Goal: Task Accomplishment & Management: Manage account settings

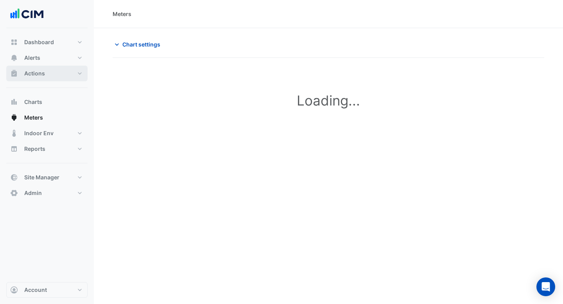
click at [41, 67] on button "Actions" at bounding box center [46, 74] width 81 height 16
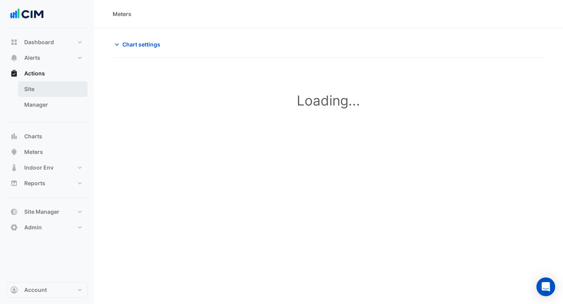
click at [36, 94] on link "Site" at bounding box center [53, 89] width 70 height 16
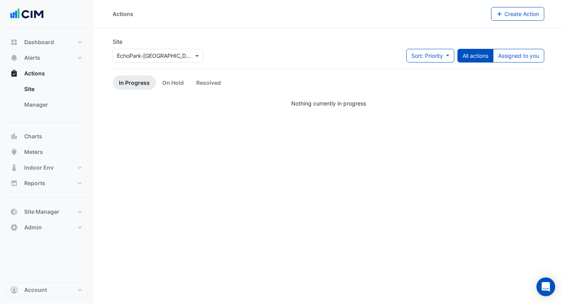
click at [190, 55] on div at bounding box center [158, 55] width 90 height 9
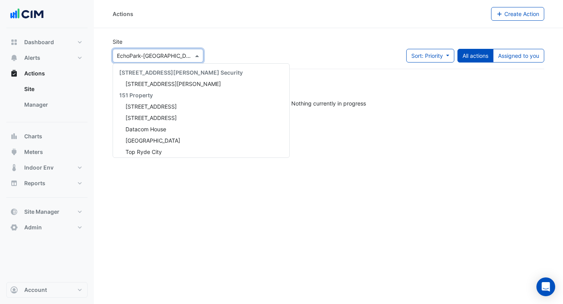
scroll to position [11843, 0]
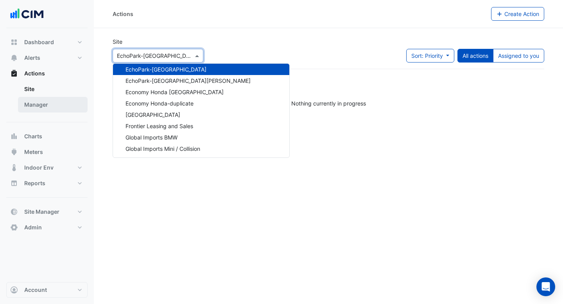
click at [59, 101] on link "Manager" at bounding box center [53, 105] width 70 height 16
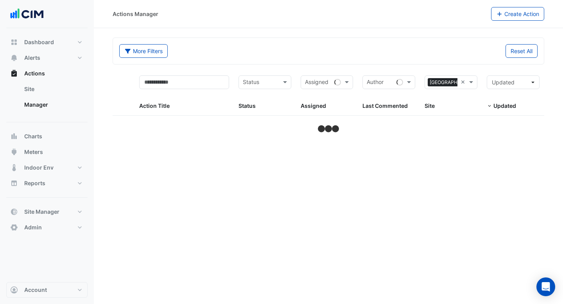
select select "***"
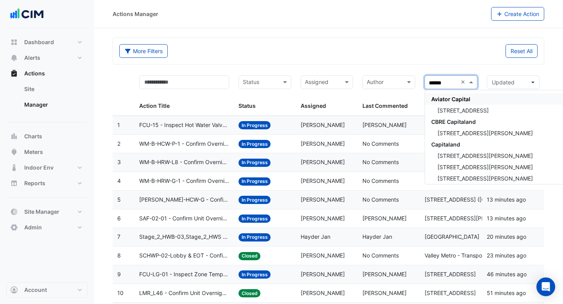
type input "*******"
click at [457, 145] on span "Capitaland" at bounding box center [445, 144] width 29 height 7
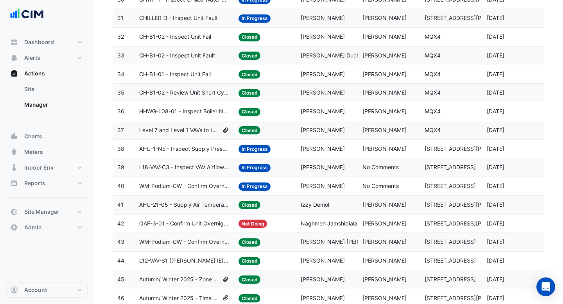
scroll to position [673, 0]
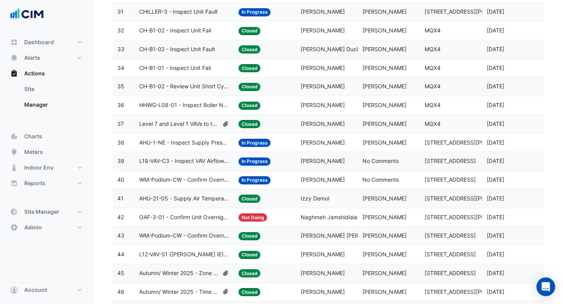
click at [205, 126] on span "Level 7 and Level 1 VAVs to turn off due to unoccupancy" at bounding box center [179, 124] width 80 height 9
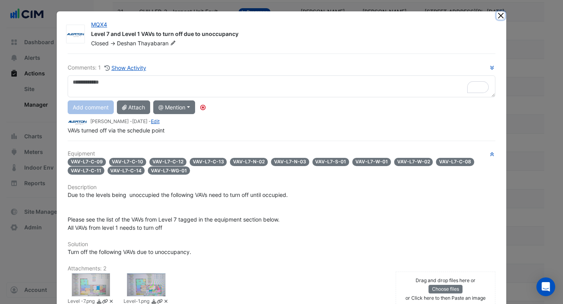
click at [499, 17] on button "Close" at bounding box center [500, 15] width 8 height 8
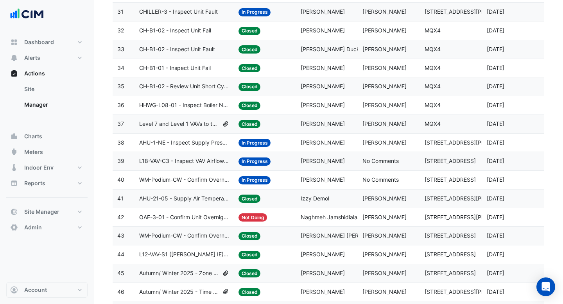
click at [330, 163] on span "[PERSON_NAME]" at bounding box center [322, 160] width 44 height 7
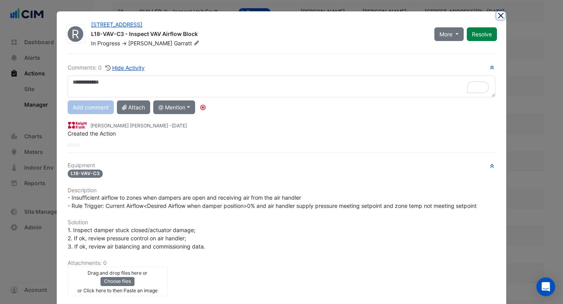
click at [499, 14] on button "Close" at bounding box center [500, 15] width 8 height 8
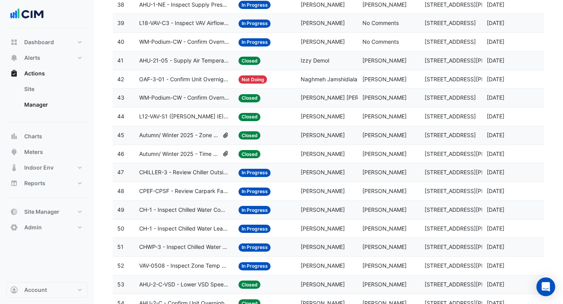
scroll to position [874, 0]
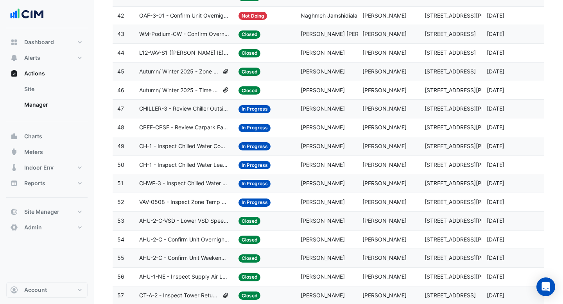
click at [211, 180] on span "CHWP-3 - Inspect Chilled Water System Pressure Loss" at bounding box center [184, 183] width 90 height 9
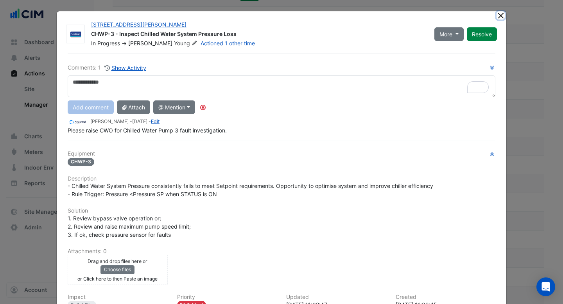
click at [501, 13] on button "Close" at bounding box center [500, 15] width 8 height 8
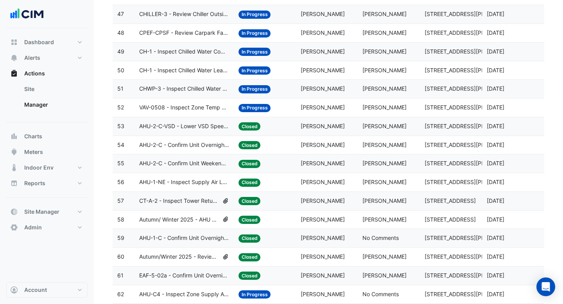
scroll to position [1026, 0]
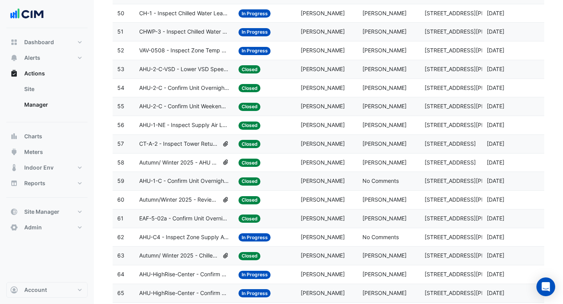
click at [194, 159] on span "Autumn/ Winter 2025 - AHU Supply Air Temp Reset [BEEP]" at bounding box center [179, 162] width 80 height 9
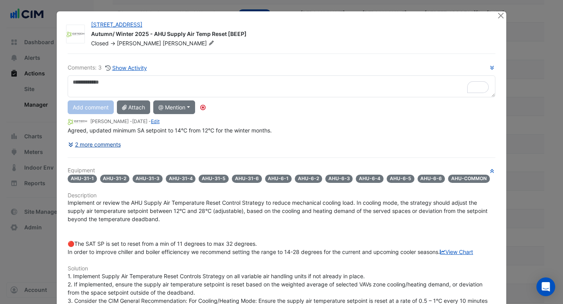
click at [114, 145] on button "2 more comments" at bounding box center [95, 145] width 54 height 14
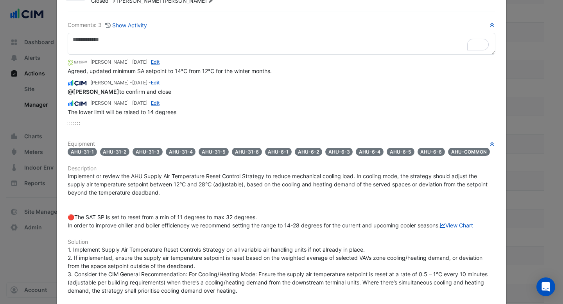
scroll to position [0, 0]
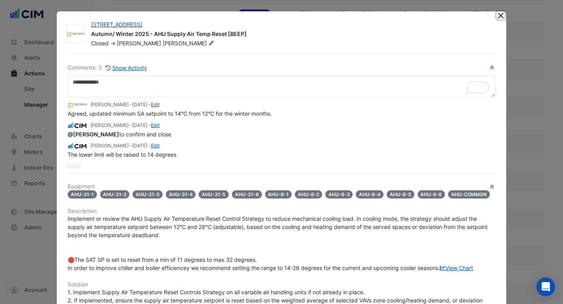
click at [500, 16] on button "Close" at bounding box center [500, 15] width 8 height 8
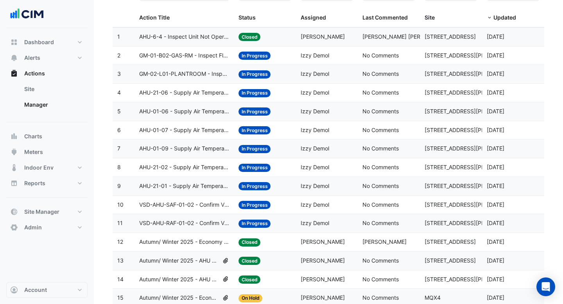
scroll to position [88, 0]
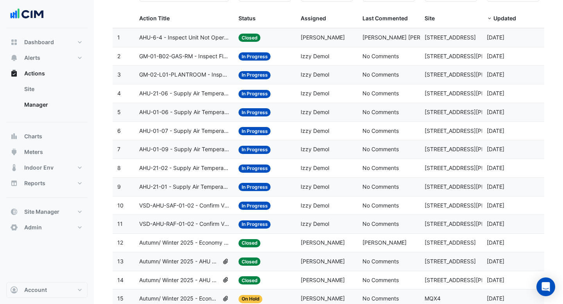
click at [175, 36] on span "AHU-6-4 - Inspect Unit Not Operating" at bounding box center [184, 37] width 90 height 9
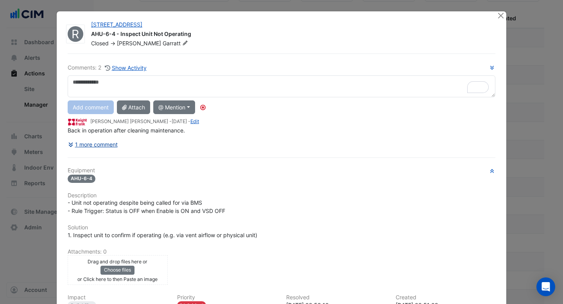
click at [97, 144] on button "1 more comment" at bounding box center [93, 145] width 50 height 14
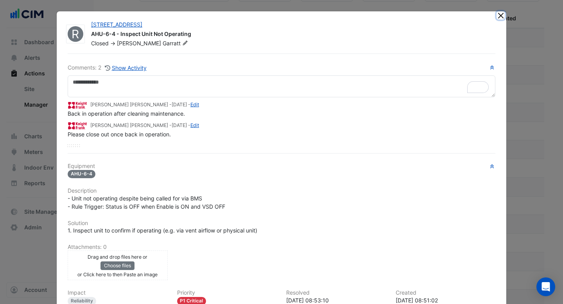
click at [501, 17] on button "Close" at bounding box center [500, 15] width 8 height 8
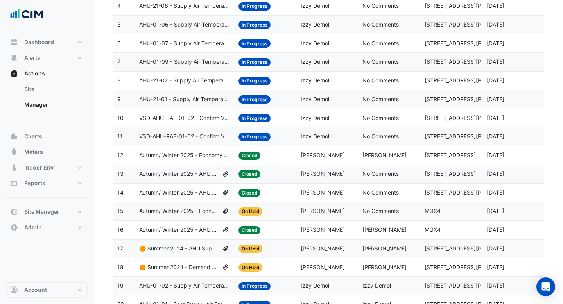
scroll to position [167, 0]
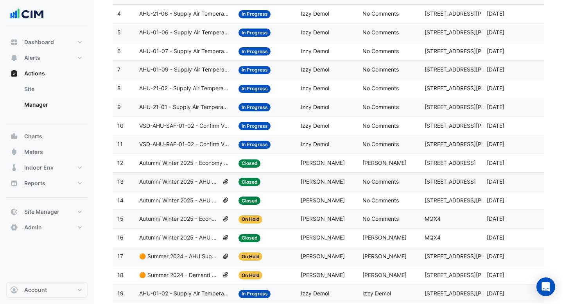
click at [180, 94] on datatable-body-cell "Action Title: AHU-21-02 - Supply Air Temperature Poor Control" at bounding box center [183, 88] width 99 height 18
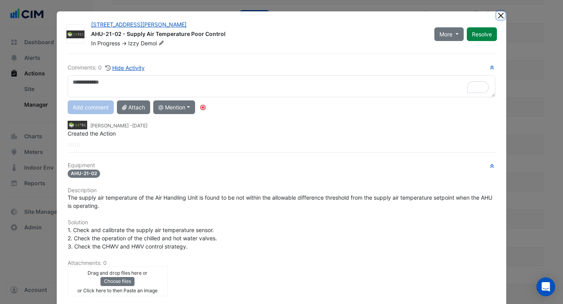
click at [501, 18] on button "Close" at bounding box center [500, 15] width 8 height 8
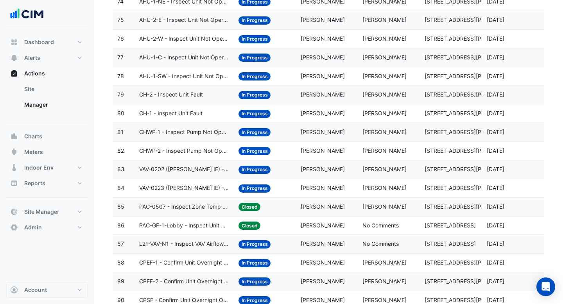
scroll to position [1497, 0]
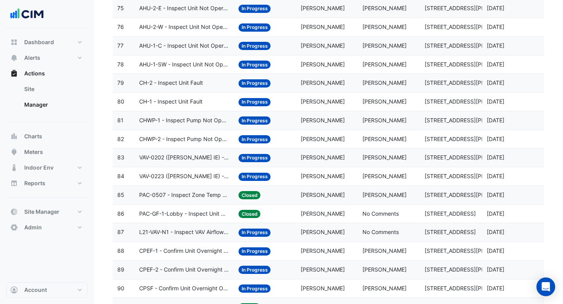
click at [189, 157] on span "VAV-0202 ([PERSON_NAME] IE) - Review Critical Sensor Outside Range" at bounding box center [184, 157] width 90 height 9
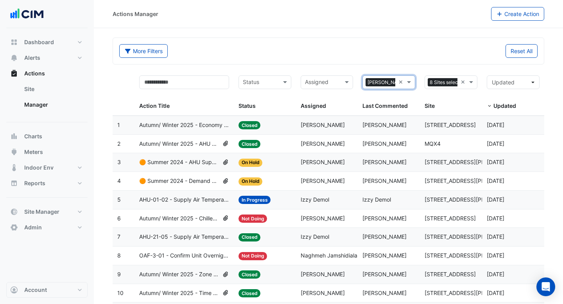
select select "***"
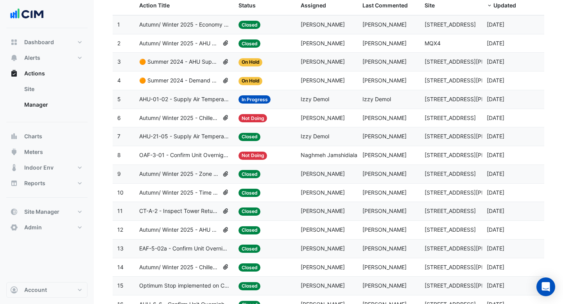
click at [198, 189] on span "Autumn/ Winter 2025 - Time Schedule Alignment [BEEP]" at bounding box center [179, 192] width 80 height 9
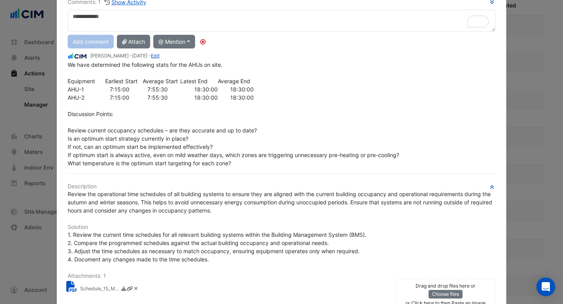
scroll to position [0, 0]
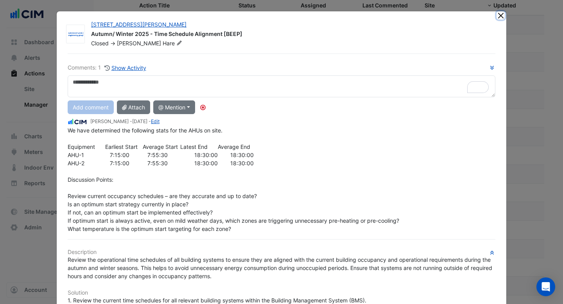
click at [500, 16] on button "Close" at bounding box center [500, 15] width 8 height 8
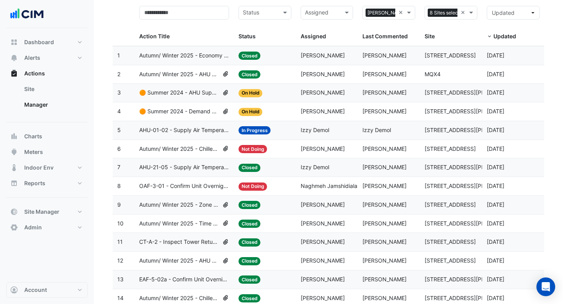
scroll to position [73, 0]
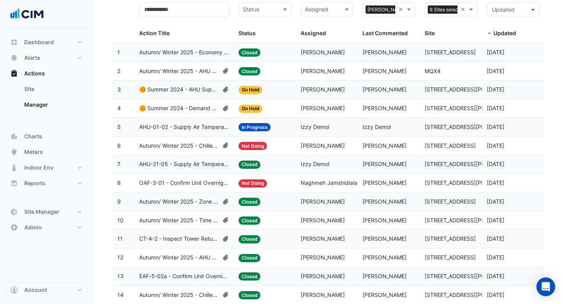
click at [177, 162] on span "AHU-21-05 - Supply Air Temperature Poor Control" at bounding box center [184, 164] width 90 height 9
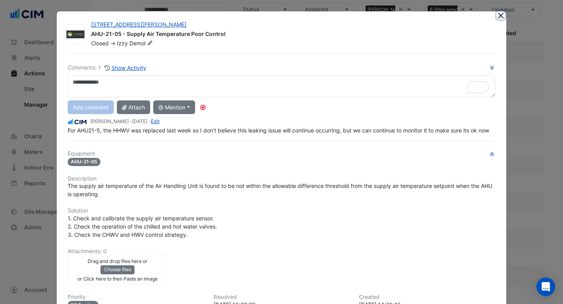
click at [498, 16] on button "Close" at bounding box center [500, 15] width 8 height 8
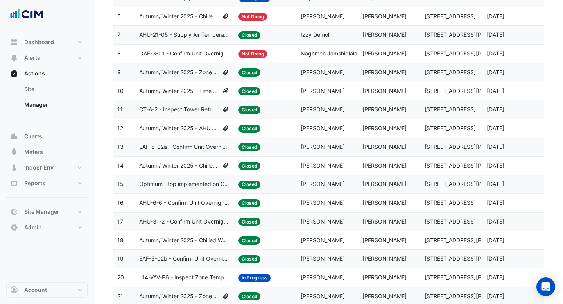
scroll to position [257, 0]
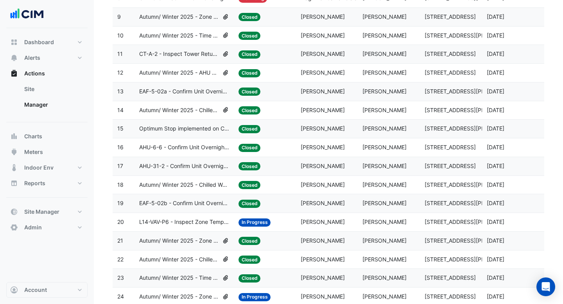
click at [217, 167] on span "AHU-31-2 - Confirm Unit Overnight Operation (Energy Waste)" at bounding box center [184, 166] width 90 height 9
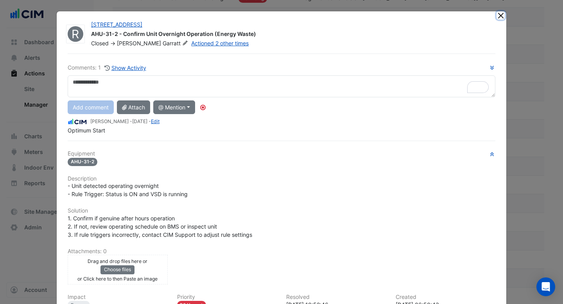
click at [499, 19] on button "Close" at bounding box center [500, 15] width 8 height 8
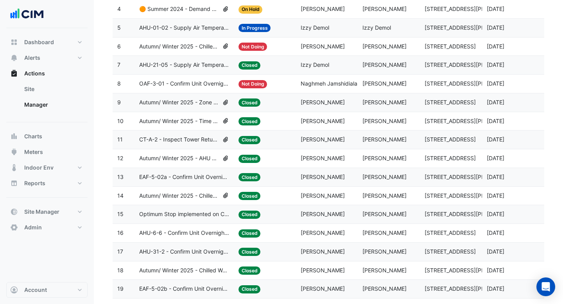
scroll to position [38, 0]
